Goal: Find specific page/section: Find specific page/section

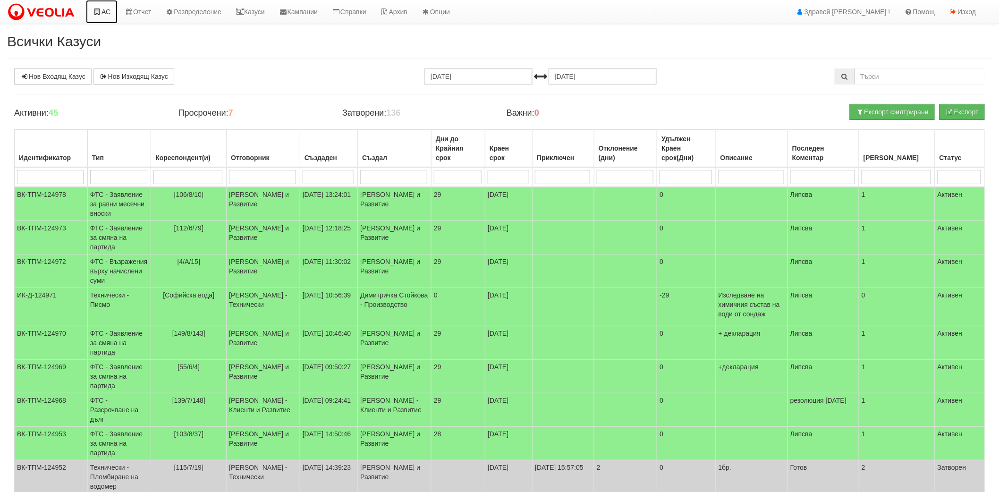
click at [96, 12] on icon at bounding box center [97, 12] width 9 height 7
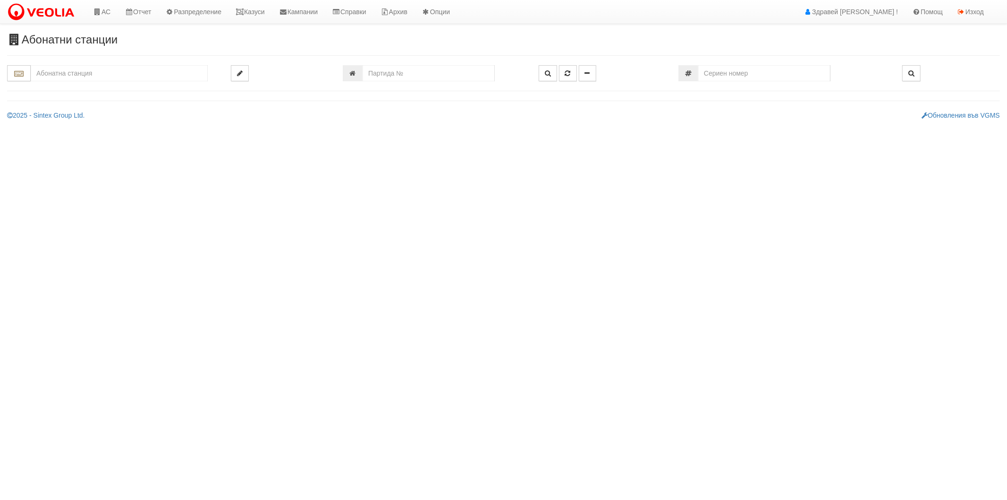
click at [94, 75] on input "text" at bounding box center [119, 73] width 177 height 16
click at [161, 74] on input "text" at bounding box center [119, 73] width 177 height 16
click at [148, 90] on div "207/1 - Вл. [PERSON_NAME] - "ТЕХЕМ"" at bounding box center [119, 88] width 174 height 11
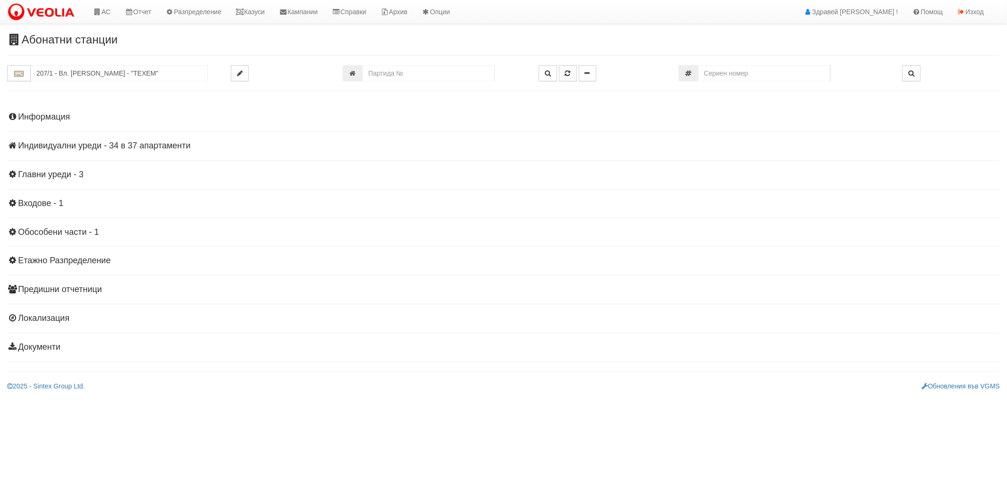
click at [49, 146] on h4 "Индивидуални уреди - 34 в 37 апартаменти" at bounding box center [503, 145] width 993 height 9
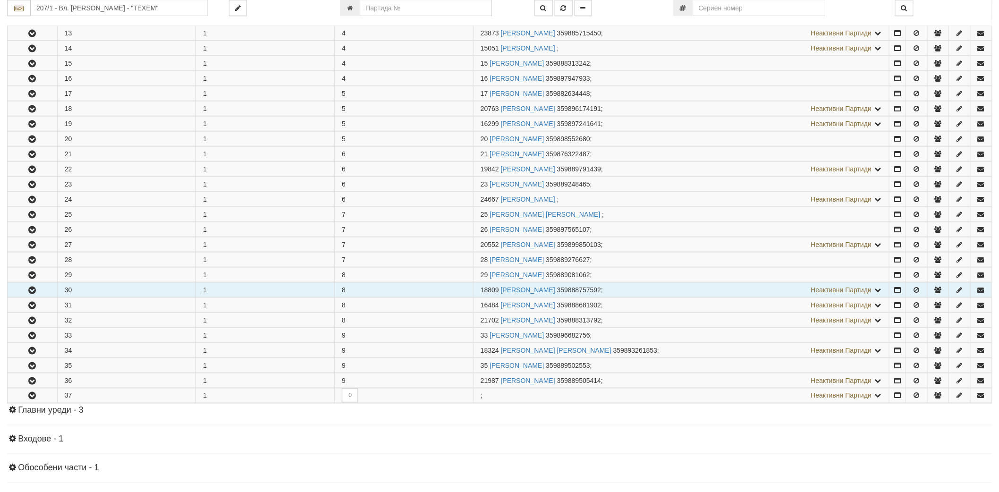
scroll to position [367, 0]
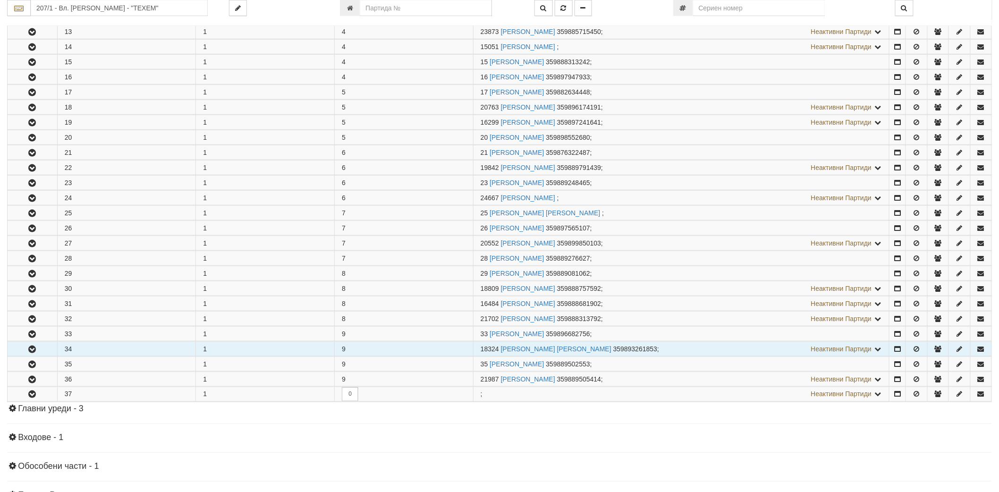
click at [34, 350] on icon "button" at bounding box center [31, 349] width 11 height 7
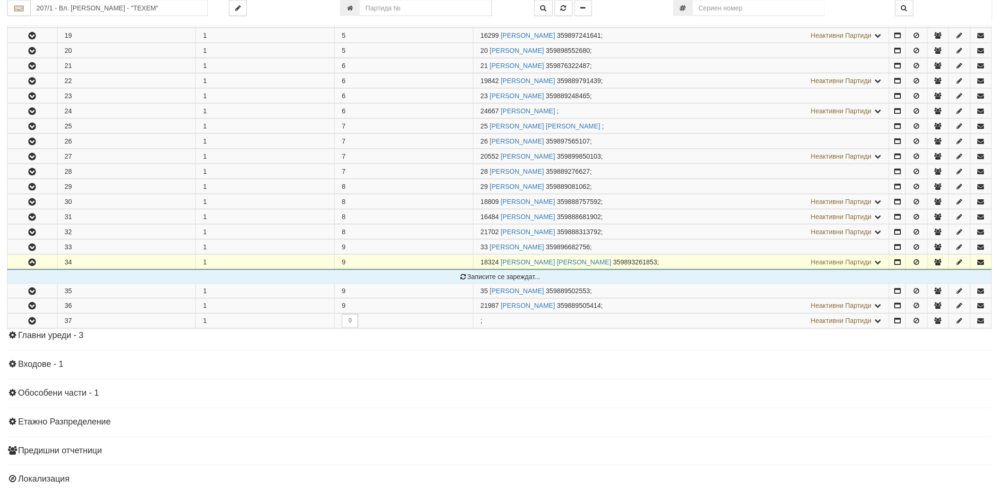
scroll to position [522, 0]
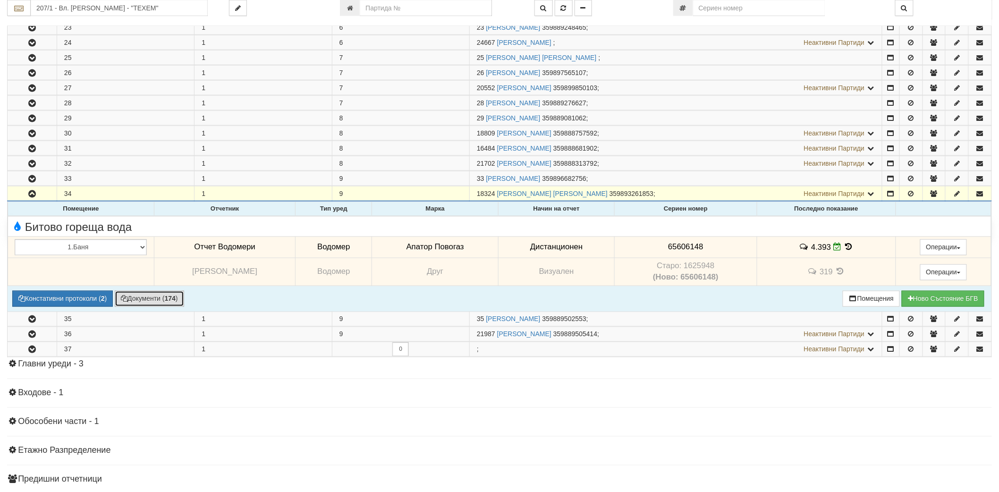
click at [146, 304] on button "Документи ( 174 )" at bounding box center [149, 299] width 69 height 16
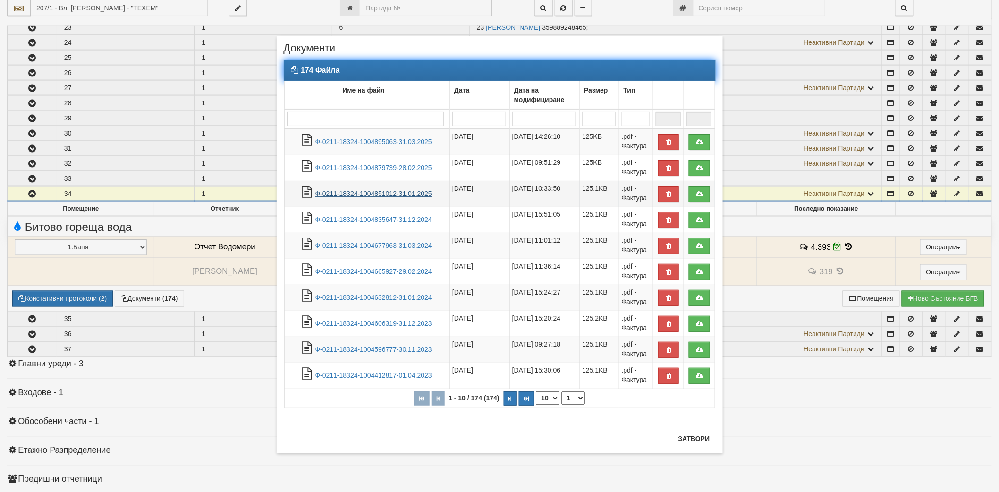
click at [382, 193] on link "Ф-0211-18324-1004851012-31.01.2025" at bounding box center [374, 194] width 117 height 8
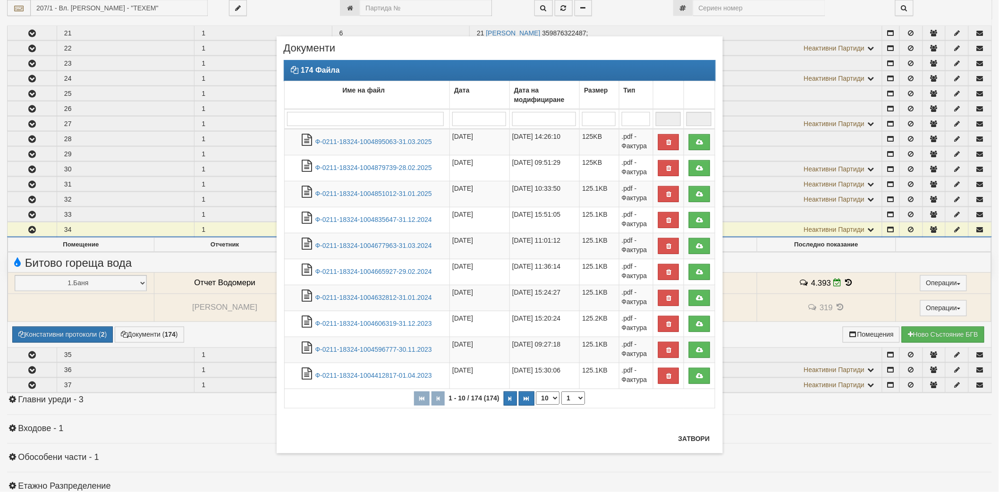
scroll to position [470, 0]
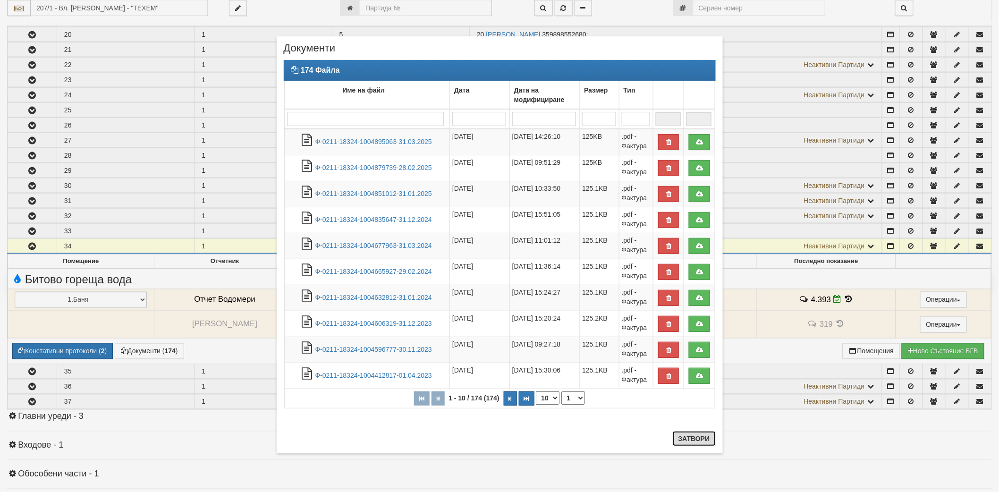
click at [691, 437] on button "Затвори" at bounding box center [694, 438] width 43 height 15
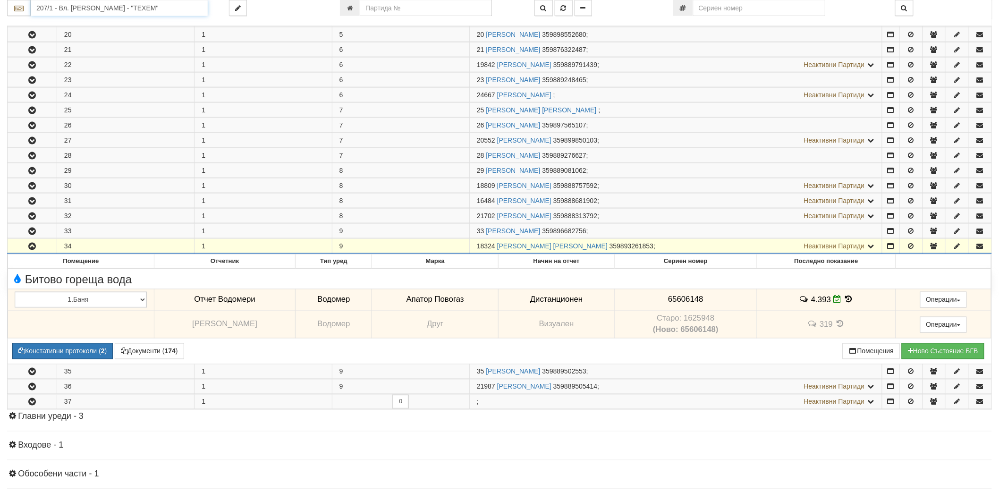
click at [103, 8] on input "207/1 - Вл. Варненчик - "ТЕХЕМ"" at bounding box center [119, 8] width 177 height 16
click at [121, 22] on div "207/1 - Вл. Варненчик - "ТЕХЕМ"" at bounding box center [119, 23] width 174 height 11
type input "207/1 - Вл. Варненчик - "ТЕХЕМ""
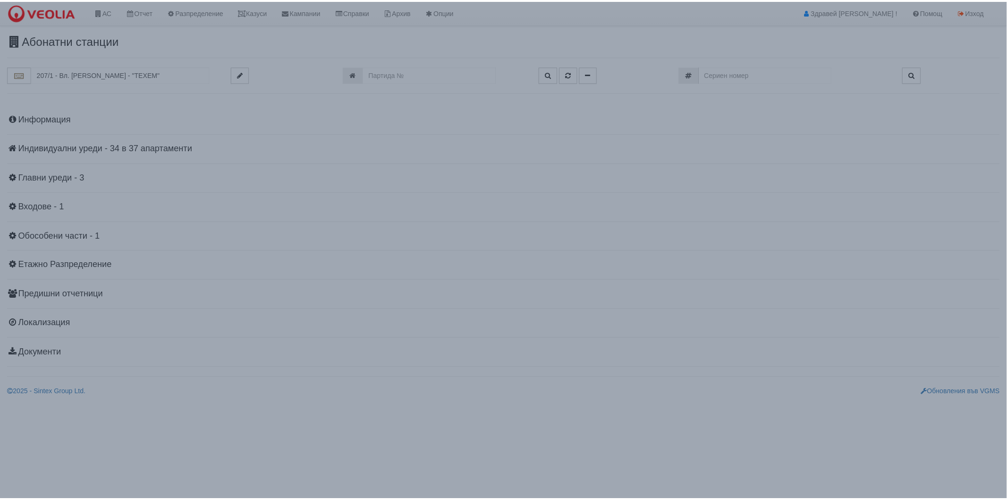
scroll to position [0, 0]
